Goal: Task Accomplishment & Management: Manage account settings

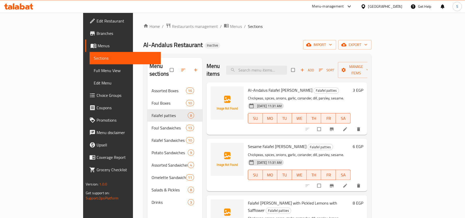
click at [368, 7] on div at bounding box center [364, 7] width 7 height 6
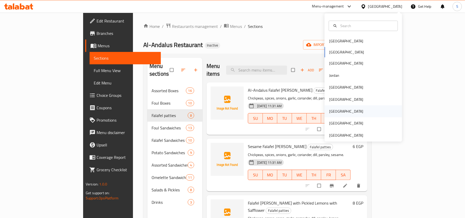
click at [331, 112] on div "[GEOGRAPHIC_DATA]" at bounding box center [346, 111] width 34 height 6
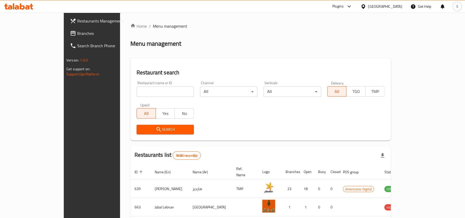
click at [77, 34] on span "Branches" at bounding box center [107, 33] width 60 height 6
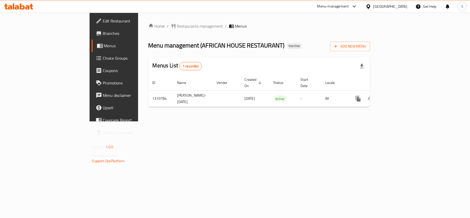
click at [371, 29] on div "Home / Restaurants management / Menus Menu management ( AFRICAN HOUSE RESTAURAN…" at bounding box center [260, 67] width 222 height 88
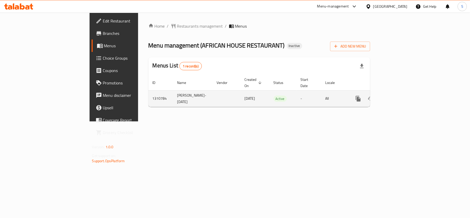
click at [399, 96] on icon "enhanced table" at bounding box center [396, 99] width 6 height 6
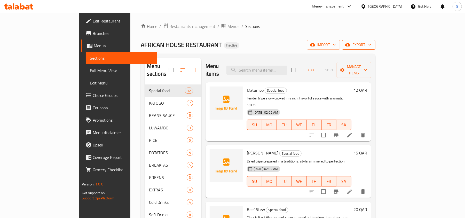
click at [376, 41] on button "export" at bounding box center [358, 45] width 33 height 10
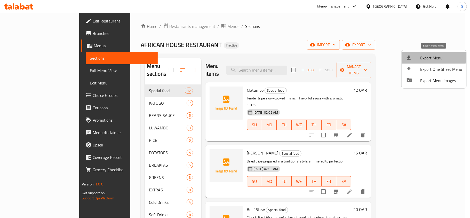
click at [415, 53] on li "Export Menu" at bounding box center [434, 57] width 65 height 11
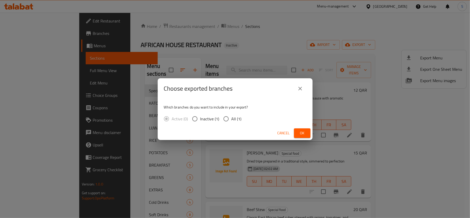
click at [233, 117] on span "All (1)" at bounding box center [237, 119] width 10 height 6
click at [232, 117] on input "All (1)" at bounding box center [226, 118] width 11 height 11
radio input "true"
click at [306, 130] on button "Ok" at bounding box center [302, 133] width 17 height 10
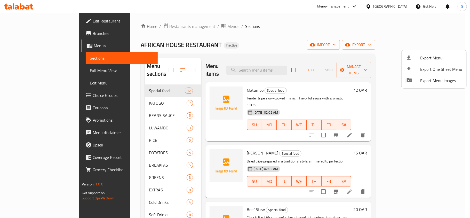
click at [302, 35] on div at bounding box center [235, 109] width 470 height 218
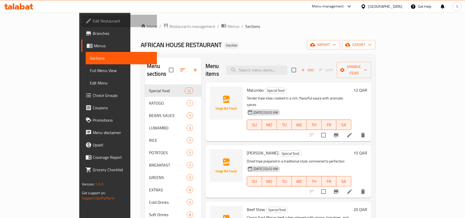
click at [93, 19] on span "Edit Restaurant" at bounding box center [123, 21] width 60 height 6
click at [86, 64] on link "Full Menu View" at bounding box center [121, 70] width 71 height 12
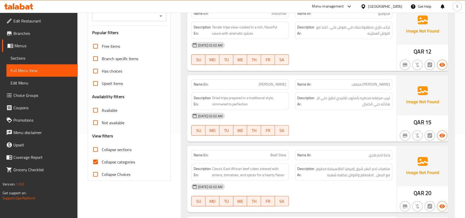
scroll to position [103, 0]
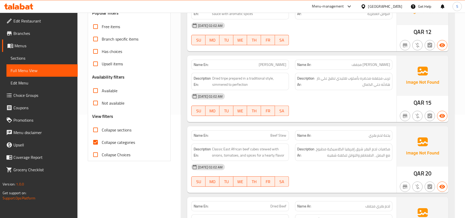
click at [108, 143] on span "Collapse categories" at bounding box center [118, 142] width 33 height 6
click at [102, 143] on input "Collapse categories" at bounding box center [95, 142] width 12 height 12
checkbox input "false"
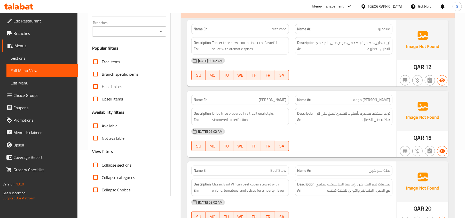
scroll to position [0, 0]
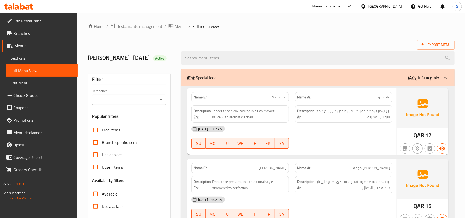
click at [279, 29] on ol "Home / Restaurants management / Menus / Full menu view" at bounding box center [271, 26] width 367 height 7
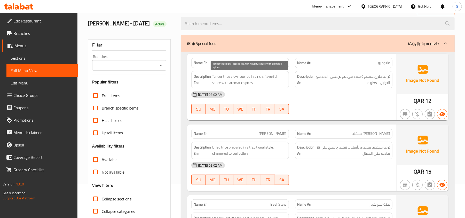
click at [265, 85] on span "Tender tripe slow-cooked in a rich, flavorful sauce with aromatic spices" at bounding box center [249, 79] width 74 height 13
drag, startPoint x: 332, startPoint y: 106, endPoint x: 335, endPoint y: 97, distance: 9.7
click at [331, 106] on div "10-09-2025 02:02 AM SU MO TU WE TH FR SA" at bounding box center [291, 102] width 207 height 29
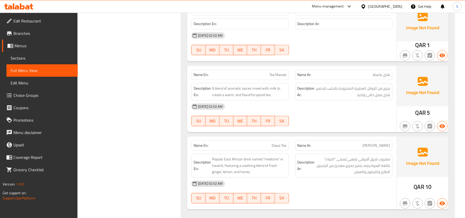
scroll to position [4962, 0]
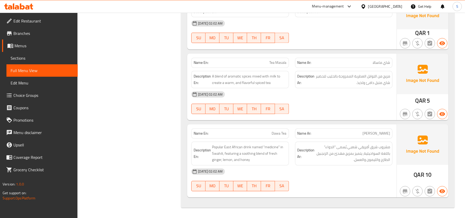
click at [276, 68] on div "Name En: Tea Masala" at bounding box center [239, 63] width 97 height 10
copy span "Tea Masala"
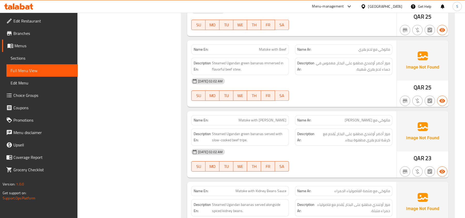
scroll to position [0, 0]
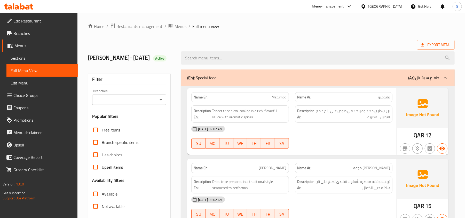
click at [303, 127] on div "10-09-2025 02:02 AM" at bounding box center [291, 129] width 207 height 12
click at [270, 28] on ol "Home / Restaurants management / Menus / Full menu view" at bounding box center [271, 26] width 367 height 7
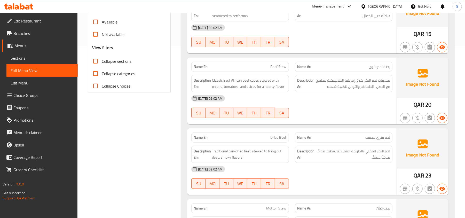
scroll to position [207, 0]
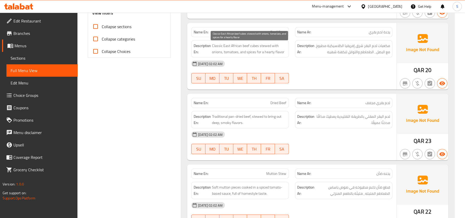
click at [251, 44] on span "Classic East African beef cubes stewed with onions, tomatoes, and spices for a …" at bounding box center [249, 49] width 74 height 13
click at [266, 48] on span "Classic East African beef cubes stewed with onions, tomatoes, and spices for a …" at bounding box center [249, 49] width 74 height 13
copy span "stewed"
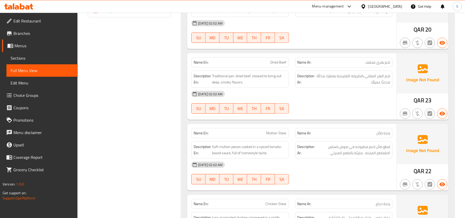
scroll to position [241, 0]
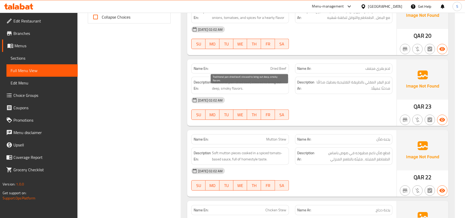
click at [267, 92] on span "Traditional pan-dried beef, stewed to bring out deep, smoky flavors." at bounding box center [249, 85] width 74 height 13
copy span "Traditional pan-dried beef, stewed to bring out deep, smoky flavors."
click at [274, 71] on span "Dried Beef" at bounding box center [279, 68] width 16 height 5
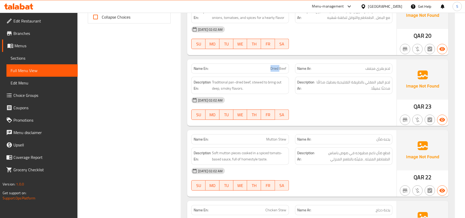
click at [274, 71] on span "Dried Beef" at bounding box center [279, 68] width 16 height 5
copy span "Dried Beef"
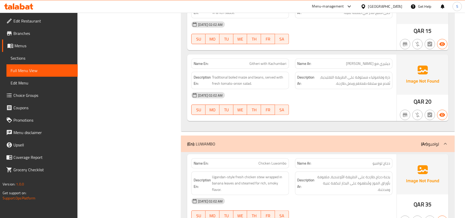
scroll to position [1722, 0]
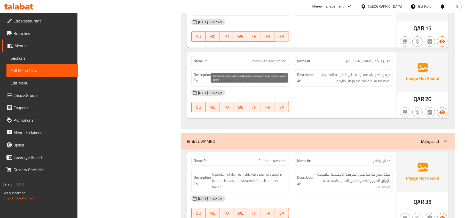
click at [242, 84] on span "Traditional boiled maize and beans, served with fresh tomato-onion salad." at bounding box center [249, 78] width 74 height 13
copy span "maize"
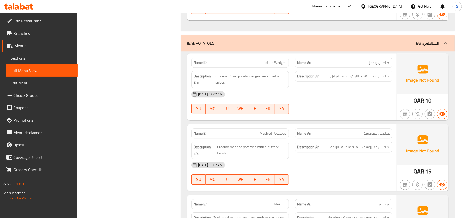
scroll to position [2445, 0]
drag, startPoint x: 216, startPoint y: 93, endPoint x: 261, endPoint y: 91, distance: 44.5
click at [261, 85] on span "Golden-brown potato wedges seasoned with spices" at bounding box center [251, 79] width 71 height 13
copy span "Golden-brown potato wedges"
click at [274, 65] on span "Potato Wedges" at bounding box center [275, 61] width 23 height 5
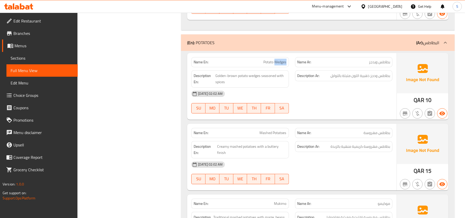
click at [275, 65] on span "Potato Wedges" at bounding box center [275, 61] width 23 height 5
click at [270, 65] on span "Potato Wedges" at bounding box center [275, 61] width 23 height 5
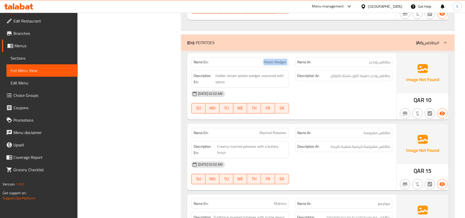
copy span "Potato Wedges"
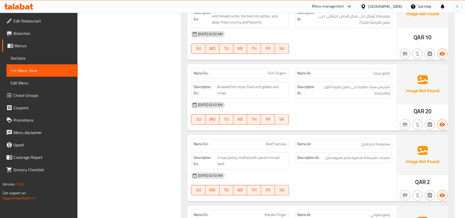
scroll to position [3685, 0]
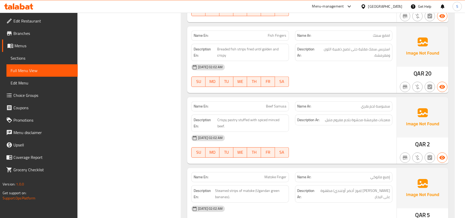
click at [282, 38] on span "Fish Fingers" at bounding box center [277, 35] width 19 height 5
click at [281, 38] on span "Fish Fingers" at bounding box center [277, 35] width 19 height 5
copy span "Fish Fingers"
click at [218, 59] on span "Breaded fish strips fried until golden and crispy" at bounding box center [251, 52] width 69 height 13
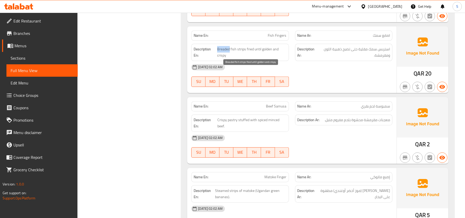
click at [219, 59] on span "Breaded fish strips fried until golden and crispy" at bounding box center [251, 52] width 69 height 13
copy span "Breaded"
click at [274, 41] on div "Name En: Fish Fingers" at bounding box center [239, 35] width 97 height 10
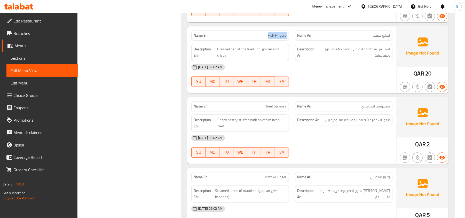
copy span "Fish Fingers"
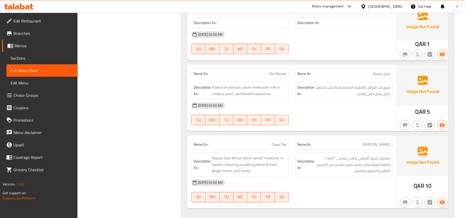
scroll to position [4966, 0]
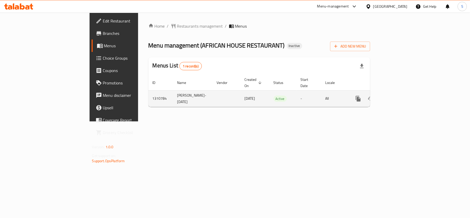
click at [399, 96] on icon "enhanced table" at bounding box center [396, 99] width 6 height 6
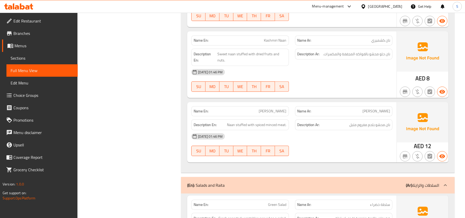
scroll to position [1111, 0]
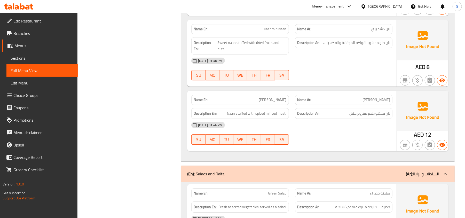
drag, startPoint x: 32, startPoint y: 61, endPoint x: 37, endPoint y: 63, distance: 5.5
click at [32, 61] on link "Sections" at bounding box center [41, 58] width 71 height 12
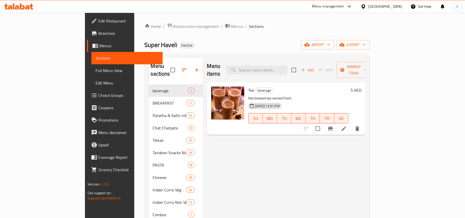
click at [285, 74] on div "Menu items Add Sort Manage items" at bounding box center [286, 70] width 159 height 25
click at [282, 66] on input "search" at bounding box center [257, 70] width 61 height 9
paste input "Dhai Bhalla Sweet & Salt"
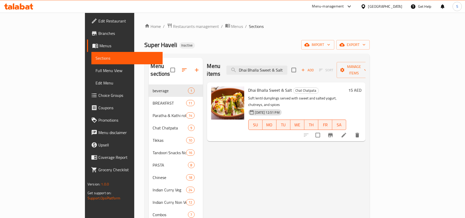
click at [286, 59] on div "Menu items Dhai Bhalla Sweet & Salt Add Sort Manage items" at bounding box center [286, 70] width 159 height 25
click at [284, 66] on input "Dhai Bhalla Sweet & Salt" at bounding box center [257, 70] width 61 height 9
paste input "Pani Puri (Gol Gappy) 8 pc's"
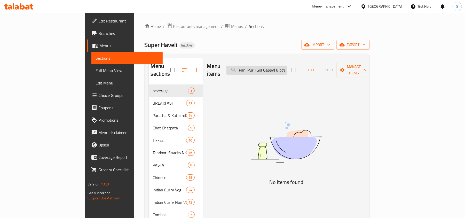
click at [288, 67] on input "Pani Puri (Gol Gappy) 8 pc's" at bounding box center [257, 70] width 61 height 9
drag, startPoint x: 308, startPoint y: 67, endPoint x: 343, endPoint y: 67, distance: 35.1
click at [343, 67] on div "Menu items Pani Puri (Gol Gappy) 8 pc's Add Sort Manage items" at bounding box center [286, 70] width 159 height 25
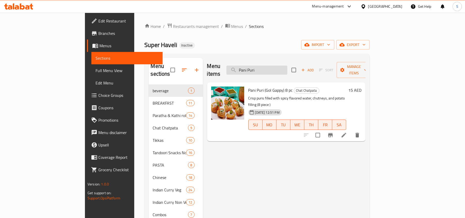
click at [283, 66] on input "Pani Puri" at bounding box center [257, 70] width 61 height 9
paste input "eer Pakora 8 pc's"
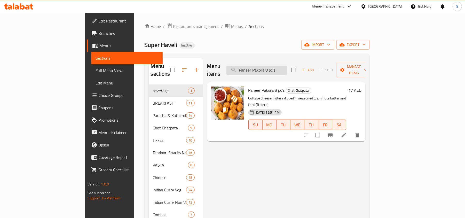
click at [281, 66] on input "Paneer Pakora 8 pc's" at bounding box center [257, 70] width 61 height 9
paste input "Tandoori Chicken Half"
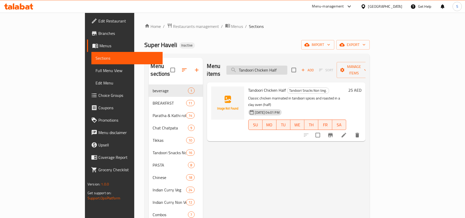
click at [288, 69] on input "Tandoori Chicken Half" at bounding box center [257, 70] width 61 height 9
paste input "Full"
click at [283, 68] on input "Tandoori Chicken Full" at bounding box center [257, 70] width 61 height 9
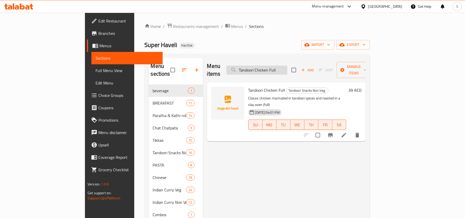
click at [283, 68] on input "Tandoori Chicken Full" at bounding box center [257, 70] width 61 height 9
paste input "Chicken TIKKA Achari and Lahsuni 8 pc's"
click at [288, 71] on input "Tandoori Chicken Half" at bounding box center [257, 70] width 61 height 9
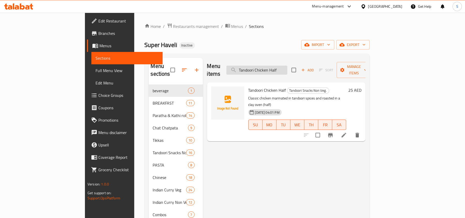
click at [288, 71] on input "Tandoori Chicken Half" at bounding box center [257, 70] width 61 height 9
paste input "Chicken Haryali TIKKA 8 pc's"
click at [276, 66] on input "Chicken Haryali TIKKA 8 pc's" at bounding box center [257, 70] width 61 height 9
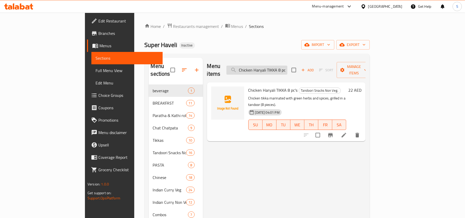
paste input "chilli Paneer Dry/ Semi Gravy"
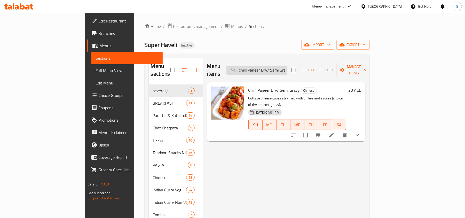
click at [280, 66] on input "chilli Paneer Dry/ Semi Gravy" at bounding box center [257, 70] width 61 height 9
paste input "Kadai Chicken"
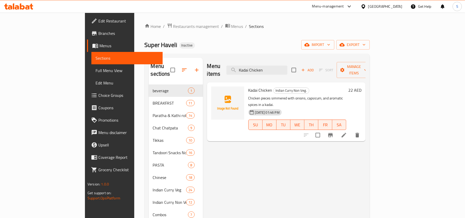
type input "Kadai Chicken"
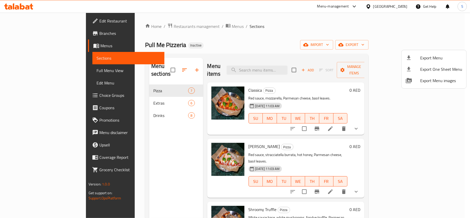
click at [20, 8] on div at bounding box center [235, 109] width 470 height 218
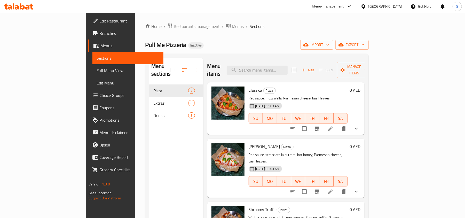
click at [20, 8] on icon at bounding box center [22, 6] width 5 height 6
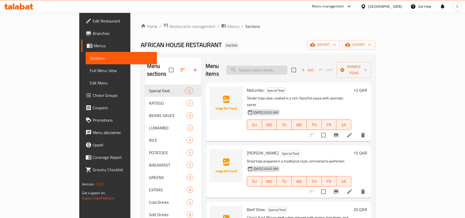
click at [283, 66] on input "search" at bounding box center [257, 70] width 61 height 9
paste input "Dried Beef"
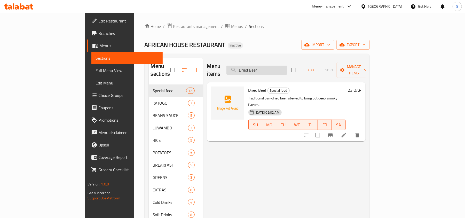
click at [288, 66] on input "Dried Beef" at bounding box center [257, 70] width 61 height 9
paste input "Potato Wedges"
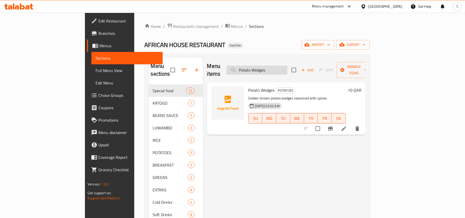
click at [278, 68] on input "Potato Wedges" at bounding box center [257, 70] width 61 height 9
paste input "Fish Finger"
type input "Fish Fingers"
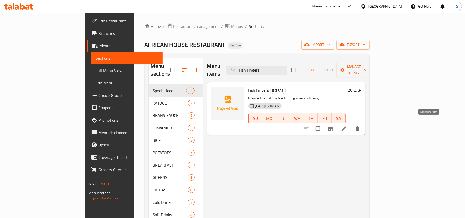
scroll to position [21, 0]
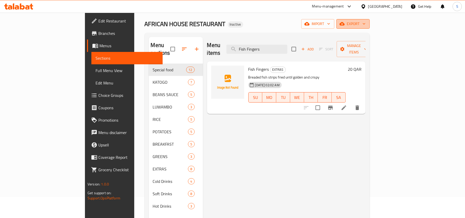
click at [366, 23] on span "export" at bounding box center [353, 24] width 25 height 6
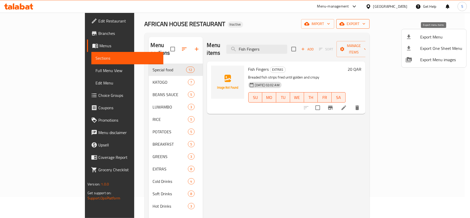
click at [415, 37] on div at bounding box center [413, 37] width 14 height 6
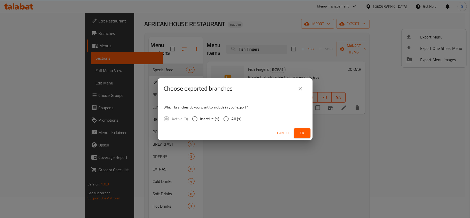
click at [232, 116] on span "All (1)" at bounding box center [237, 119] width 10 height 6
click at [232, 116] on input "All (1)" at bounding box center [226, 118] width 11 height 11
radio input "true"
click at [306, 133] on span "Ok" at bounding box center [302, 133] width 8 height 6
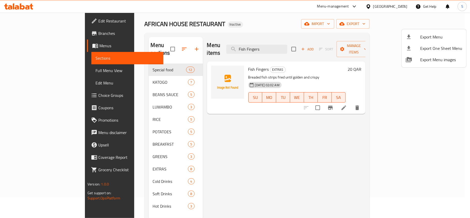
click at [37, 7] on div at bounding box center [235, 109] width 470 height 218
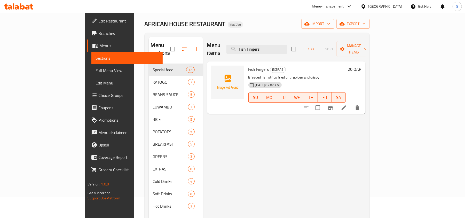
click at [312, 37] on div "Menu items Fish Fingers Add Sort Manage items" at bounding box center [286, 49] width 159 height 25
click at [288, 45] on input "Fish Fingers" at bounding box center [257, 49] width 61 height 9
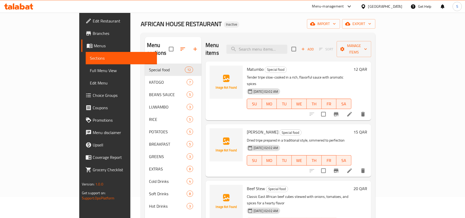
click at [232, 29] on div "Home / Restaurants management / Menus / Sections AFRICAN HOUSE RESTAURANT Inact…" at bounding box center [258, 130] width 235 height 257
click at [275, 46] on input "search" at bounding box center [257, 49] width 61 height 9
paste input "Dried Be"
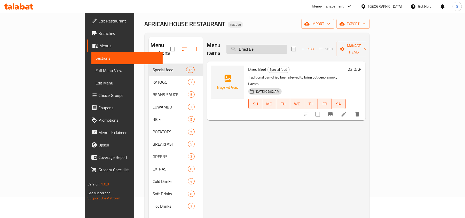
click at [282, 50] on input "Dried Be" at bounding box center [257, 49] width 61 height 9
paste input "ish Fing"
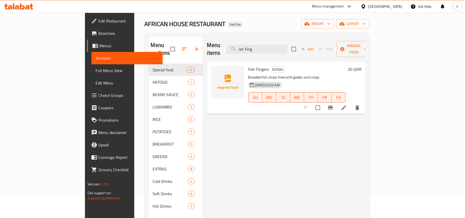
type input "ish Fing"
click at [270, 67] on span "EXTRAS" at bounding box center [277, 70] width 15 height 6
copy span "EXTRAS"
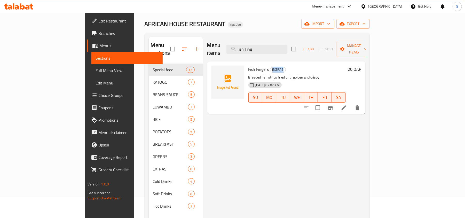
click at [366, 4] on icon at bounding box center [363, 6] width 5 height 5
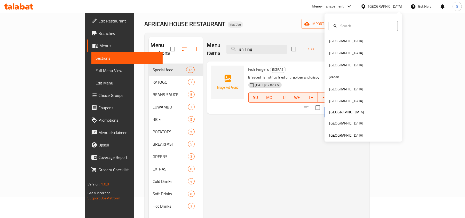
click at [368, 5] on div at bounding box center [364, 7] width 7 height 6
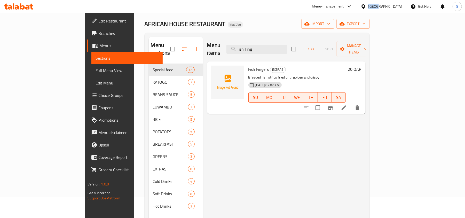
click at [368, 5] on div at bounding box center [364, 7] width 7 height 6
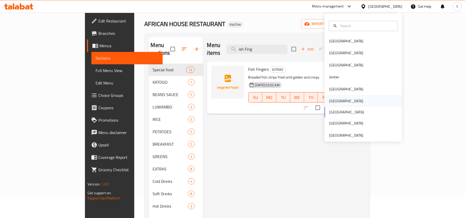
click at [329, 98] on div "Oman" at bounding box center [346, 101] width 34 height 6
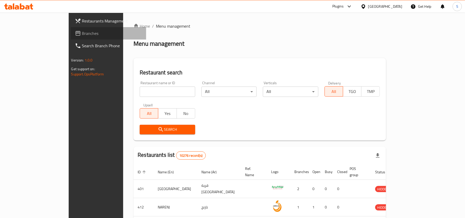
click at [82, 33] on span "Branches" at bounding box center [112, 33] width 60 height 6
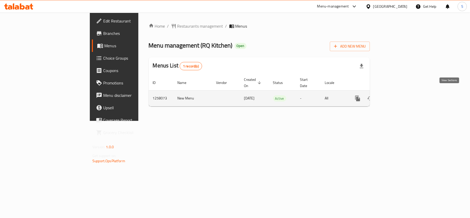
click at [398, 95] on icon "enhanced table" at bounding box center [395, 98] width 6 height 6
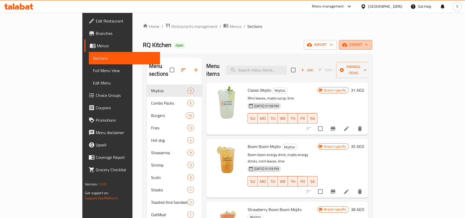
click at [368, 43] on span "export" at bounding box center [355, 45] width 25 height 6
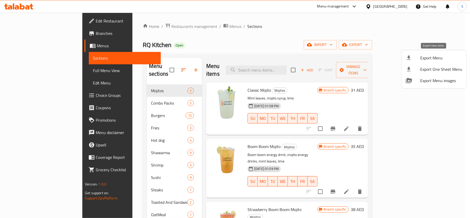
click at [422, 55] on span "Export Menu" at bounding box center [442, 58] width 42 height 6
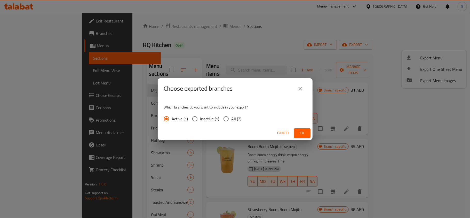
click at [232, 117] on span "All (2)" at bounding box center [237, 119] width 10 height 6
click at [231, 117] on input "All (2)" at bounding box center [226, 118] width 11 height 11
radio input "true"
click at [308, 137] on button "Ok" at bounding box center [302, 133] width 17 height 10
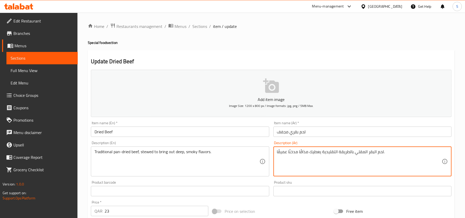
click at [303, 156] on textarea "لحم البقر المقلي بالطريقة التقليدية يعطيك مذاقًا مدخنًا عميقًا." at bounding box center [359, 161] width 165 height 25
paste textarea "جفف التقليدي، المطبوخ لإبراز النكهات العميقة المدخنة"
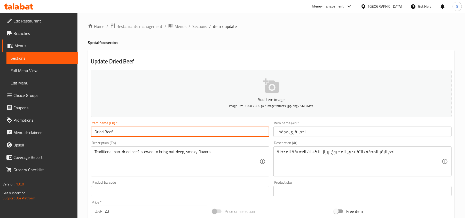
drag, startPoint x: 238, startPoint y: 133, endPoint x: 235, endPoint y: 123, distance: 10.1
click at [238, 133] on input "Dried Beef" at bounding box center [180, 132] width 178 height 10
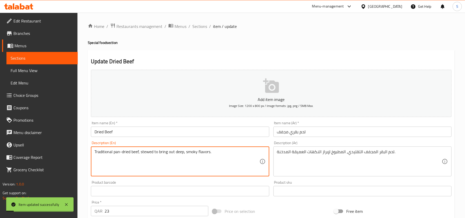
click at [127, 153] on textarea "Traditional pan-dried beef, stewed to bring out deep, smoky flavors." at bounding box center [177, 161] width 165 height 25
click at [135, 133] on input "Dried Beef" at bounding box center [180, 132] width 178 height 10
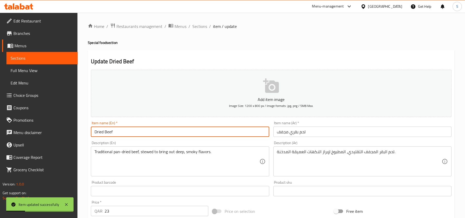
click at [135, 133] on input "Dried Beef" at bounding box center [180, 132] width 178 height 10
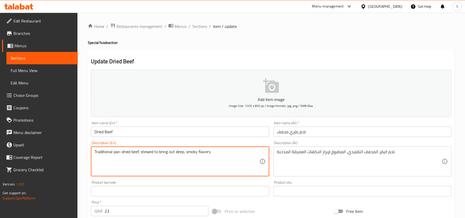
click at [127, 153] on textarea "Traditional pan-dried beef, stewed to bring out deep, smoky flavors." at bounding box center [177, 161] width 165 height 25
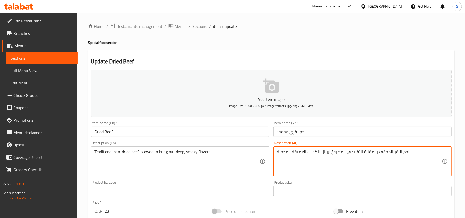
type textarea "لحم البقر المجفف بالمقلاة التقليدي، المطبوخ لإبراز النكهات العميقة المدخنة."
click at [222, 130] on input "Dried Beef" at bounding box center [180, 132] width 178 height 10
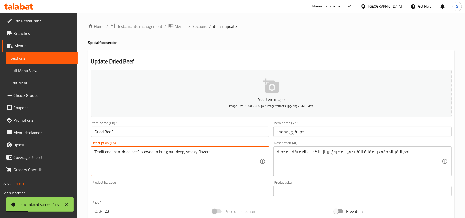
drag, startPoint x: 113, startPoint y: 152, endPoint x: 123, endPoint y: 153, distance: 10.6
click at [120, 162] on textarea "Traditional pan-dried beef, stewed to bring out deep, smoky flavors." at bounding box center [177, 161] width 165 height 25
click at [114, 156] on textarea "Traditional pan-dried beef, stewed to bring out deep, smoky flavors." at bounding box center [177, 161] width 165 height 25
drag, startPoint x: 113, startPoint y: 154, endPoint x: 130, endPoint y: 149, distance: 18.1
click at [130, 149] on div "Traditional pan-dried beef, stewed to bring out deep, smoky flavors. Descriptio…" at bounding box center [180, 161] width 178 height 30
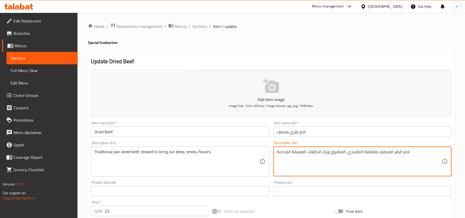
drag, startPoint x: 363, startPoint y: 150, endPoint x: 391, endPoint y: 149, distance: 28.2
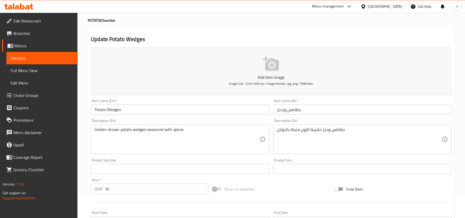
scroll to position [34, 0]
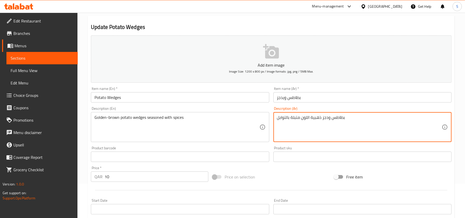
click at [314, 119] on textarea "بطاطس ودجز ذهبية اللون متبلة بالتوابل" at bounding box center [359, 127] width 165 height 25
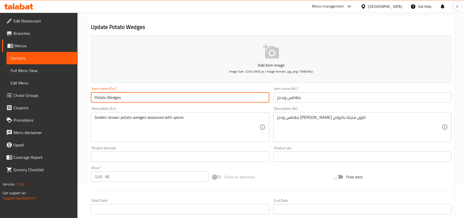
click at [238, 99] on input "Potato Wedges" at bounding box center [180, 97] width 178 height 10
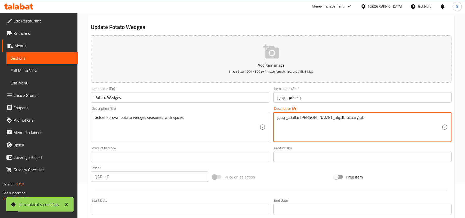
click at [307, 118] on textarea "بطاطس ودجز جولدن براون اللون متبلة بالتوابل" at bounding box center [359, 127] width 165 height 25
type textarea "بطاطس ودجز جولدن براون متبلة بالتوابل"
click at [306, 97] on input "بطاطس ويدجز" at bounding box center [363, 97] width 178 height 10
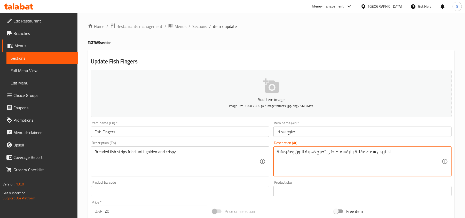
type textarea "استربس سمك مقلية بالبقسماط حتى تصبح ذهبية اللون ومقرمشة."
drag, startPoint x: 325, startPoint y: 134, endPoint x: 329, endPoint y: 132, distance: 4.9
click at [325, 134] on input "اصابع سمك" at bounding box center [363, 132] width 178 height 10
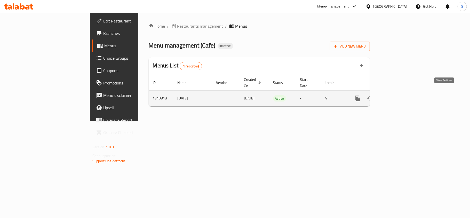
click at [398, 95] on icon "enhanced table" at bounding box center [395, 98] width 6 height 6
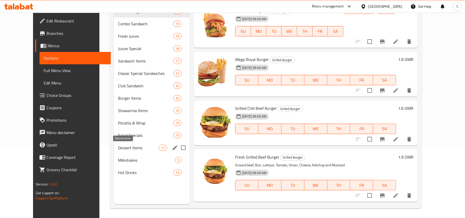
scroll to position [73, 0]
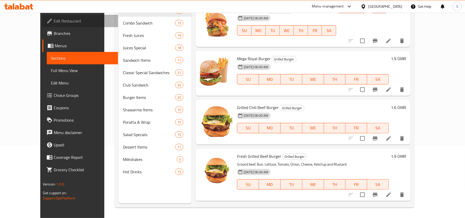
click at [50, 17] on link "Edit Restaurant" at bounding box center [80, 21] width 76 height 12
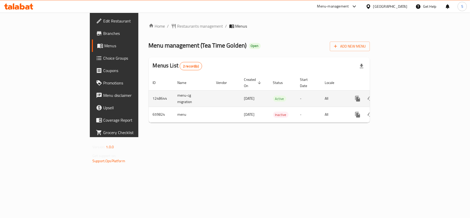
click at [401, 92] on link "enhanced table" at bounding box center [395, 98] width 12 height 12
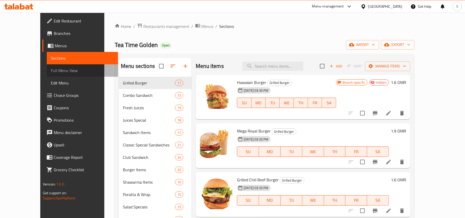
click at [51, 68] on span "Full Menu View" at bounding box center [82, 70] width 63 height 6
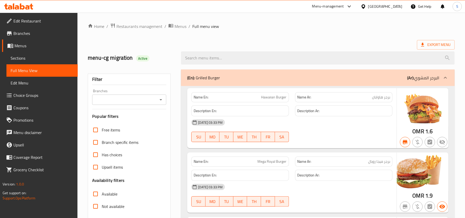
click at [114, 103] on input "Branches" at bounding box center [125, 99] width 63 height 7
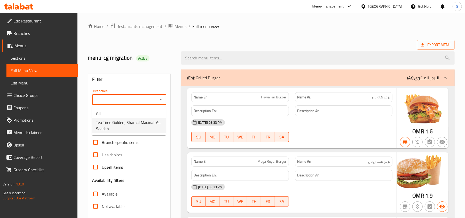
click at [121, 123] on span "Tea Time Golden, Shamal Madinat As Saadah" at bounding box center [129, 125] width 66 height 12
type input "Tea Time Golden, Shamal Madinat As Saadah"
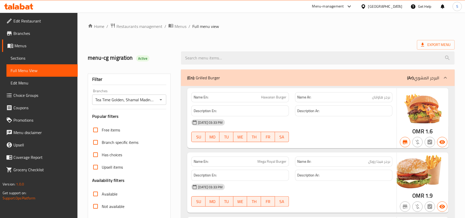
click at [26, 57] on span "Sections" at bounding box center [42, 58] width 63 height 6
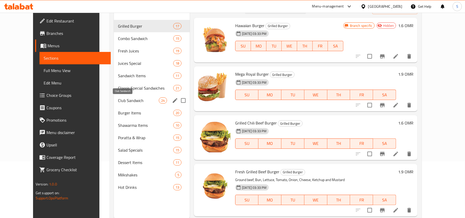
scroll to position [69, 0]
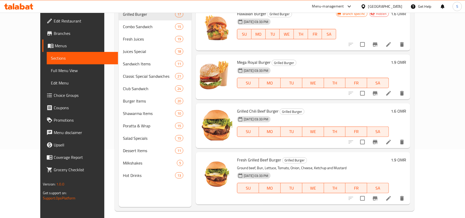
click at [51, 68] on span "Full Menu View" at bounding box center [82, 70] width 63 height 6
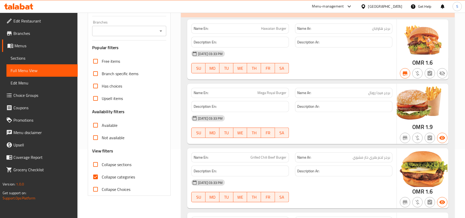
click at [116, 29] on input "Branches" at bounding box center [125, 30] width 63 height 7
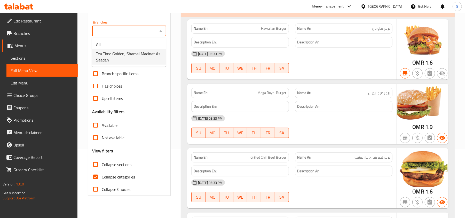
click at [121, 57] on span "Tea Time Golden, Shamal Madinat As Saadah" at bounding box center [129, 57] width 66 height 12
type input "Tea Time Golden, Shamal Madinat As Saadah"
click at [102, 175] on span "Collapse categories" at bounding box center [118, 177] width 33 height 6
click at [102, 175] on input "Collapse categories" at bounding box center [95, 177] width 12 height 12
checkbox input "false"
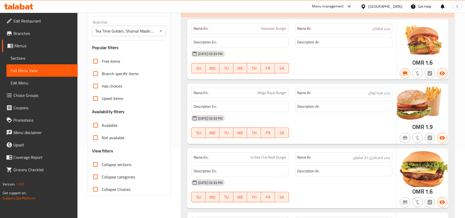
click at [98, 134] on input "Not available" at bounding box center [95, 137] width 12 height 12
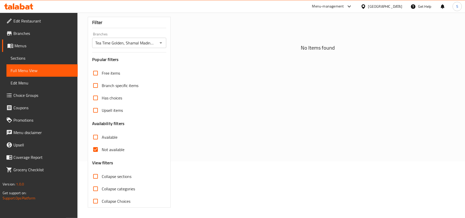
scroll to position [57, 0]
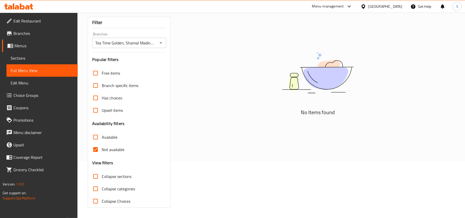
drag, startPoint x: 102, startPoint y: 151, endPoint x: 108, endPoint y: 95, distance: 56.6
click at [102, 151] on span "Not available" at bounding box center [113, 149] width 23 height 6
click at [102, 151] on input "Not available" at bounding box center [95, 149] width 12 height 12
checkbox input "false"
click at [108, 95] on span "Has choices" at bounding box center [112, 98] width 20 height 6
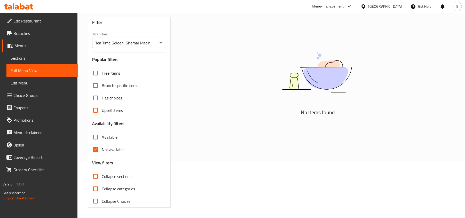
click at [102, 95] on input "Has choices" at bounding box center [95, 98] width 12 height 12
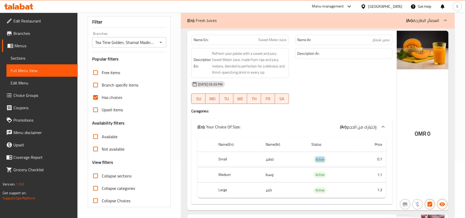
drag, startPoint x: 311, startPoint y: 159, endPoint x: 343, endPoint y: 161, distance: 32.1
click at [343, 161] on td "Active" at bounding box center [330, 159] width 47 height 15
copy span "Active"
click at [111, 98] on span "Has choices" at bounding box center [112, 97] width 20 height 6
click at [102, 98] on input "Has choices" at bounding box center [95, 97] width 12 height 12
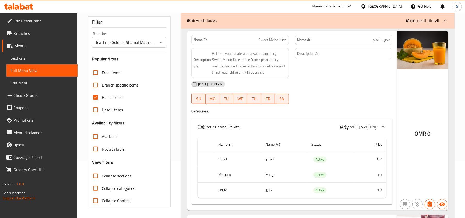
checkbox input "false"
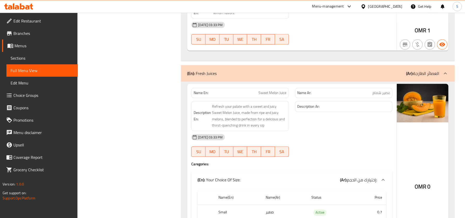
scroll to position [0, 0]
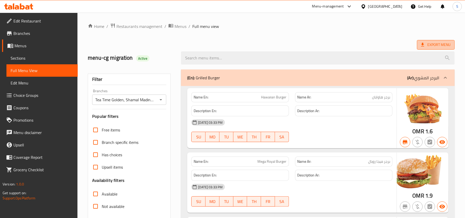
click at [426, 42] on span "Export Menu" at bounding box center [435, 45] width 29 height 6
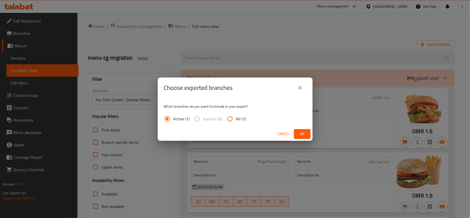
click at [243, 120] on span "All (1)" at bounding box center [241, 119] width 10 height 6
click at [236, 120] on input "All (1)" at bounding box center [230, 119] width 12 height 12
radio input "true"
click at [306, 133] on button "Ok" at bounding box center [302, 134] width 17 height 10
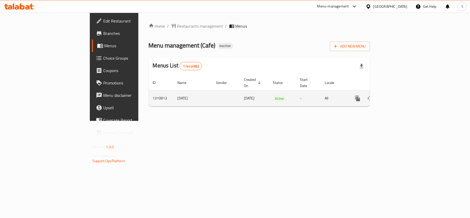
click at [398, 96] on icon "enhanced table" at bounding box center [395, 98] width 5 height 5
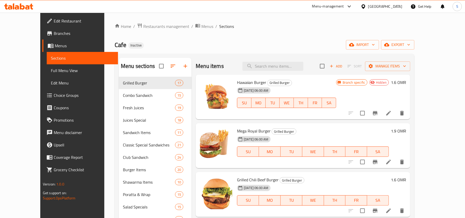
click at [51, 68] on span "Full Menu View" at bounding box center [82, 70] width 63 height 6
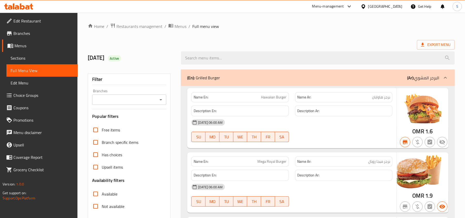
click at [122, 101] on input "Branches" at bounding box center [125, 99] width 63 height 7
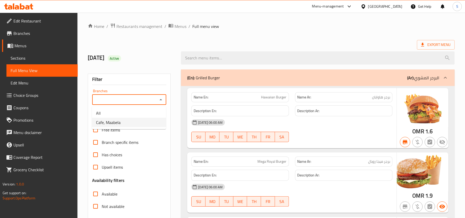
click at [114, 125] on span "Cafe, Maabela" at bounding box center [108, 122] width 25 height 6
type input "Cafe, Maabela"
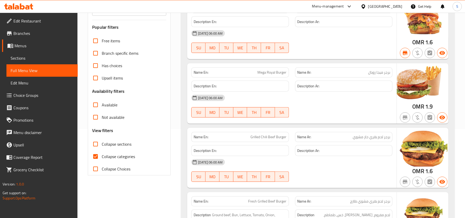
scroll to position [126, 0]
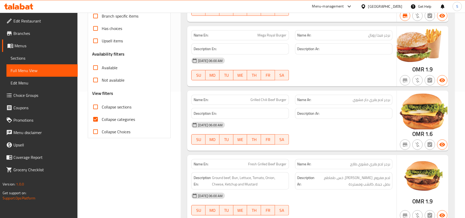
click at [109, 119] on span "Collapse categories" at bounding box center [118, 119] width 33 height 6
click at [102, 119] on input "Collapse categories" at bounding box center [95, 119] width 12 height 12
checkbox input "false"
click at [104, 79] on span "Not available" at bounding box center [113, 80] width 23 height 6
click at [102, 79] on input "Not available" at bounding box center [95, 80] width 12 height 12
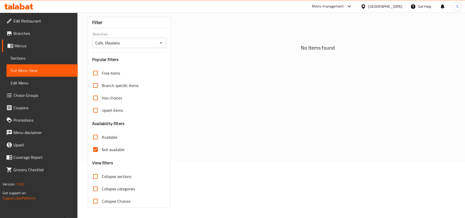
scroll to position [57, 0]
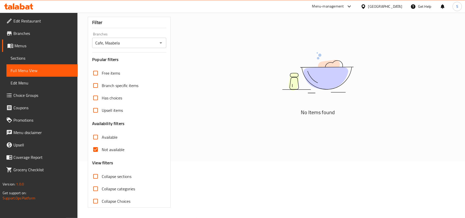
click at [99, 148] on input "Not available" at bounding box center [95, 149] width 12 height 12
checkbox input "false"
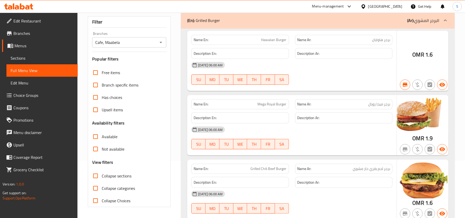
scroll to position [126, 0]
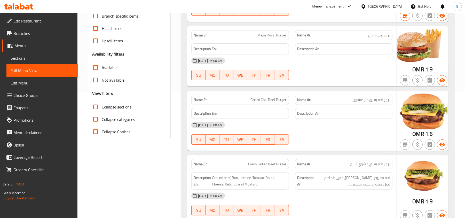
click at [106, 28] on span "Has choices" at bounding box center [112, 28] width 20 height 6
click at [102, 28] on input "Has choices" at bounding box center [95, 28] width 12 height 12
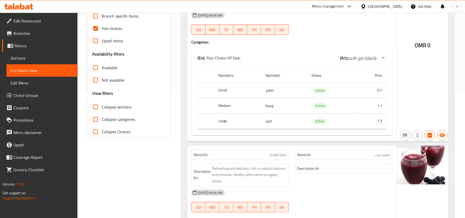
click at [280, 44] on h4 "Caregories:" at bounding box center [291, 42] width 201 height 5
click at [118, 30] on span "Has choices" at bounding box center [112, 28] width 20 height 6
click at [102, 30] on input "Has choices" at bounding box center [95, 28] width 12 height 12
checkbox input "false"
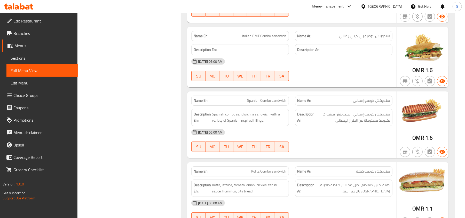
scroll to position [0, 0]
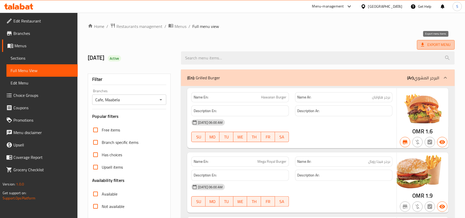
click at [435, 44] on span "Export Menu" at bounding box center [435, 45] width 29 height 6
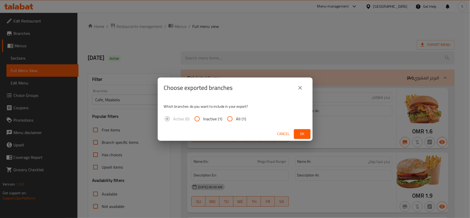
click at [236, 117] on span "All (1)" at bounding box center [241, 119] width 10 height 6
click at [236, 117] on input "All (1)" at bounding box center [230, 119] width 12 height 12
radio input "true"
click at [306, 131] on span "Ok" at bounding box center [302, 134] width 8 height 6
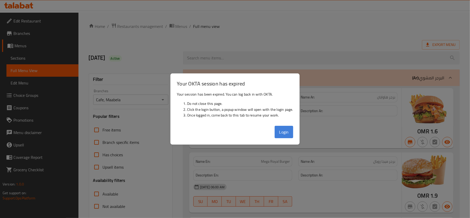
click at [293, 132] on button "Login" at bounding box center [284, 132] width 19 height 12
click at [285, 133] on button "Login" at bounding box center [284, 132] width 19 height 12
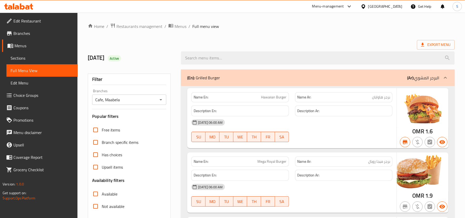
click at [365, 8] on icon at bounding box center [364, 6] width 4 height 4
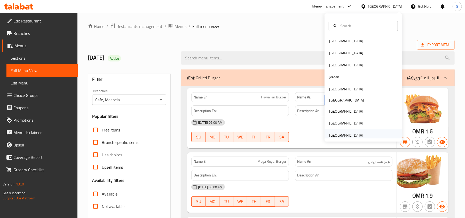
click at [345, 137] on div "[GEOGRAPHIC_DATA]" at bounding box center [346, 136] width 34 height 6
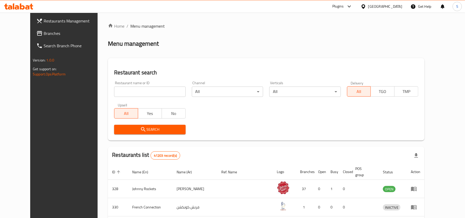
click at [44, 32] on span "Branches" at bounding box center [74, 33] width 60 height 6
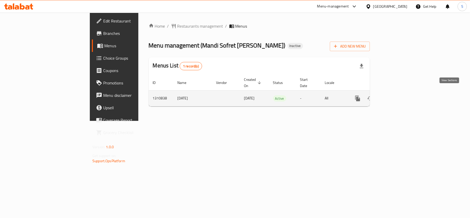
click at [398, 95] on icon "enhanced table" at bounding box center [395, 98] width 6 height 6
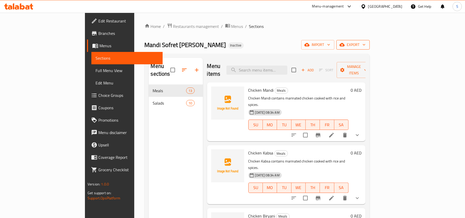
click at [366, 42] on span "export" at bounding box center [353, 45] width 25 height 6
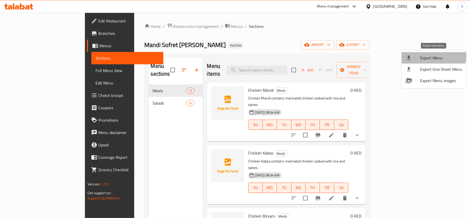
click at [417, 52] on li "Export Menu" at bounding box center [434, 57] width 65 height 11
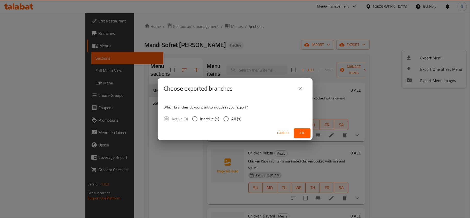
click at [226, 120] on input "All (1)" at bounding box center [226, 118] width 11 height 11
radio input "true"
click at [300, 136] on span "Ok" at bounding box center [302, 133] width 8 height 6
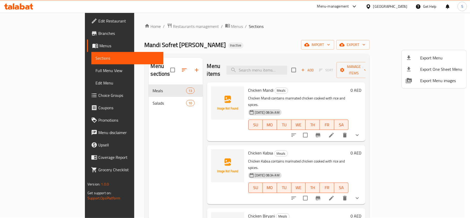
click at [48, 73] on div at bounding box center [235, 109] width 470 height 218
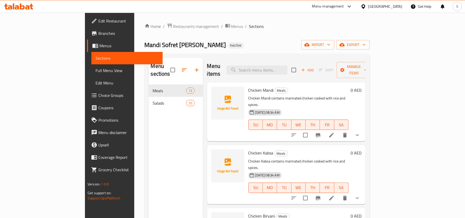
click at [96, 73] on span "Full Menu View" at bounding box center [127, 70] width 63 height 6
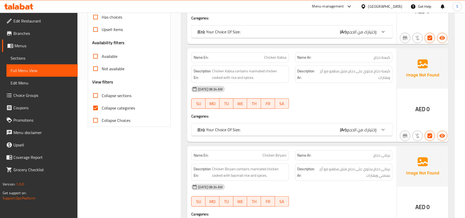
click at [130, 111] on span "Collapse categories" at bounding box center [118, 108] width 33 height 6
click at [102, 111] on input "Collapse categories" at bounding box center [95, 108] width 12 height 12
checkbox input "false"
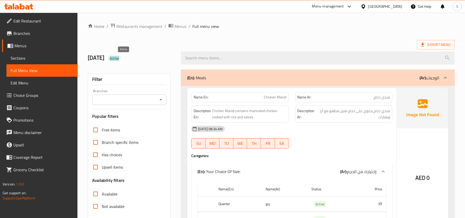
drag, startPoint x: 117, startPoint y: 56, endPoint x: 149, endPoint y: 59, distance: 32.2
click at [149, 59] on h2 "9/10/2025 Active" at bounding box center [131, 58] width 87 height 8
copy span "Active"
click at [251, 23] on ol "Home / Restaurants management / Menus / Full menu view" at bounding box center [271, 26] width 367 height 7
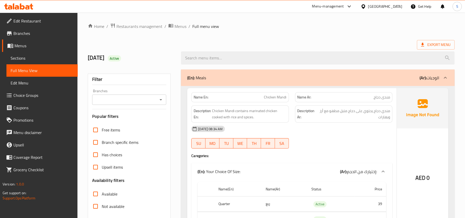
click at [66, 13] on ul "Edit Restaurant Branches Menus Sections Full Menu View Edit Menu Choice Groups …" at bounding box center [37, 95] width 82 height 165
click at [52, 26] on link "Edit Restaurant" at bounding box center [40, 21] width 76 height 12
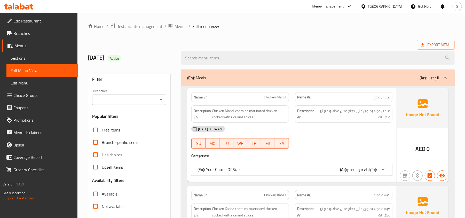
scroll to position [34, 0]
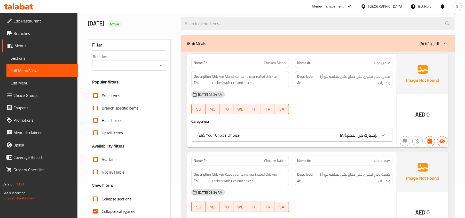
click at [102, 214] on span "Collapse categories" at bounding box center [118, 211] width 33 height 6
click at [102, 214] on input "Collapse categories" at bounding box center [95, 211] width 12 height 12
checkbox input "false"
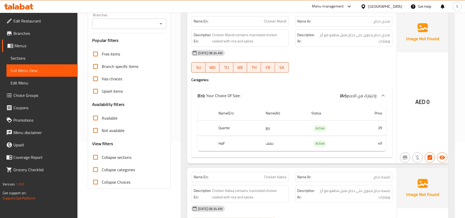
scroll to position [0, 0]
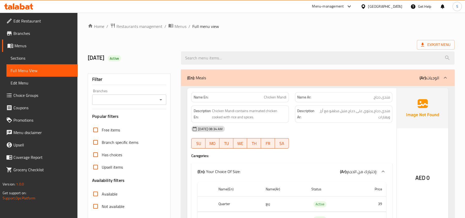
drag, startPoint x: 295, startPoint y: 26, endPoint x: 270, endPoint y: 26, distance: 25.3
click at [295, 26] on ol "Home / Restaurants management / Menus / Full menu view" at bounding box center [271, 26] width 367 height 7
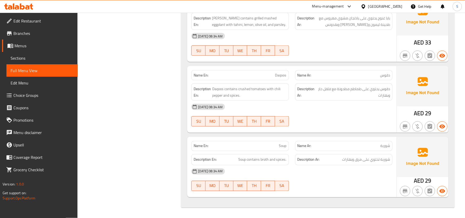
scroll to position [1986, 0]
click at [347, 168] on div "[DATE] 08:34 AM" at bounding box center [291, 171] width 207 height 12
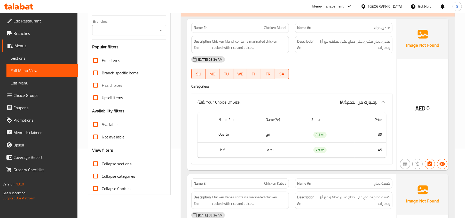
scroll to position [0, 0]
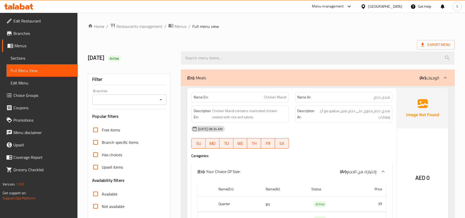
click at [253, 29] on ol "Home / Restaurants management / Menus / Full menu view" at bounding box center [271, 26] width 367 height 7
click at [239, 41] on div "Export Menu" at bounding box center [271, 45] width 367 height 10
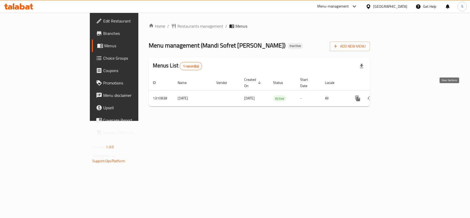
click at [401, 94] on link "enhanced table" at bounding box center [395, 98] width 12 height 12
